Goal: Information Seeking & Learning: Learn about a topic

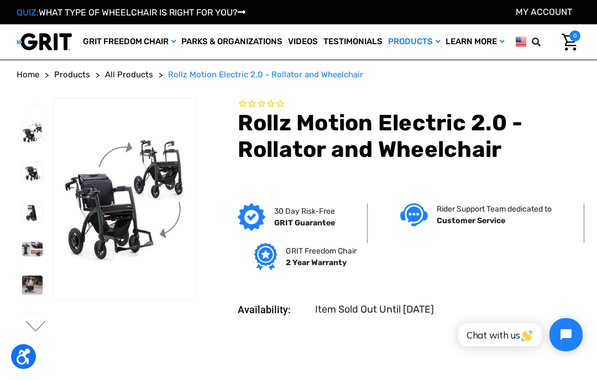
click at [22, 143] on img at bounding box center [32, 133] width 20 height 20
click at [22, 183] on img at bounding box center [32, 173] width 20 height 20
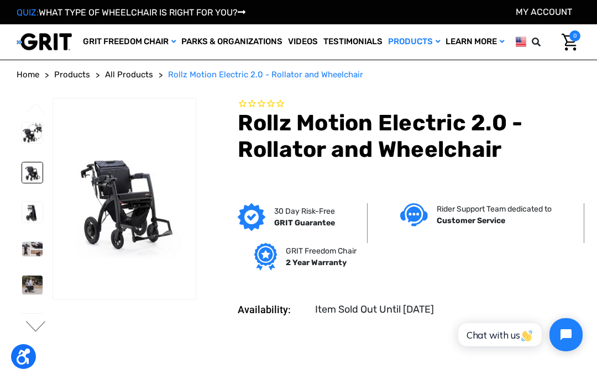
click at [22, 223] on img at bounding box center [32, 212] width 20 height 20
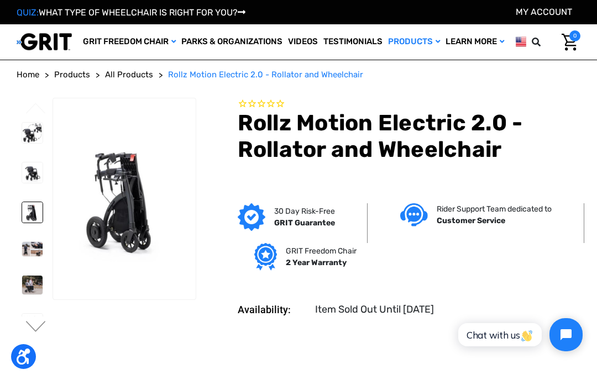
click at [22, 223] on img at bounding box center [32, 212] width 20 height 20
click at [22, 256] on img at bounding box center [32, 249] width 20 height 14
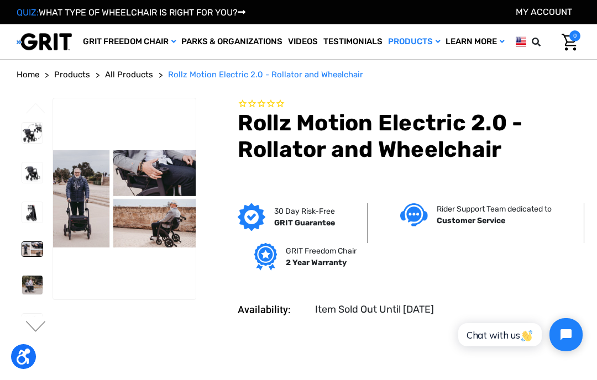
click at [22, 295] on img at bounding box center [32, 285] width 20 height 19
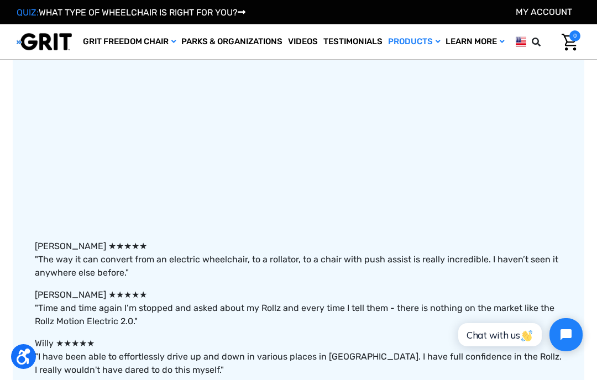
scroll to position [547, 0]
